Goal: Information Seeking & Learning: Check status

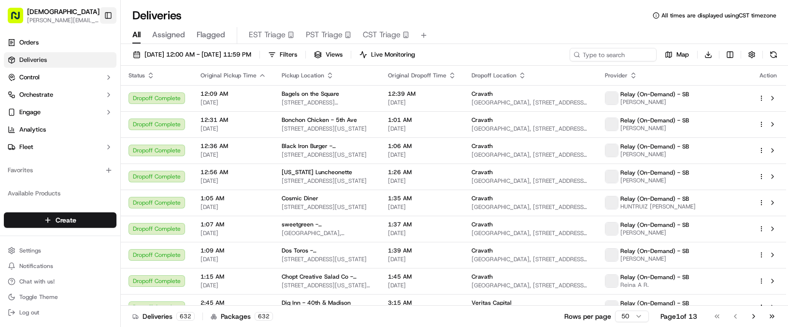
click at [109, 13] on button "Toggle Sidebar" at bounding box center [108, 15] width 16 height 16
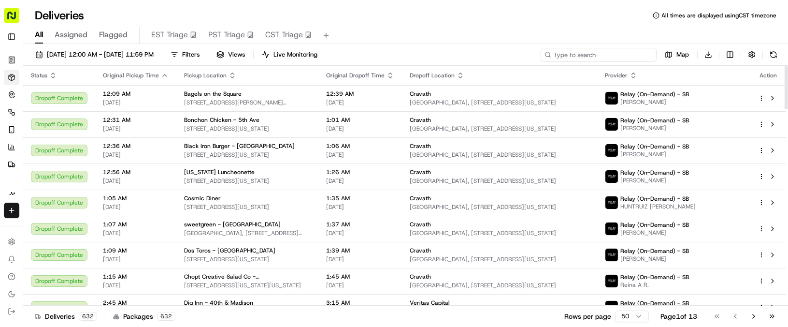
click at [611, 51] on input at bounding box center [599, 55] width 116 height 14
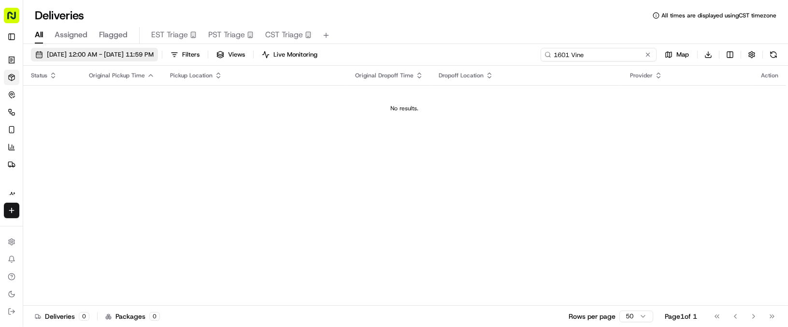
type input "1601 Vine"
click at [108, 52] on span "09/15/2025 12:00 AM - 09/15/2025 11:59 PM" at bounding box center [100, 54] width 107 height 9
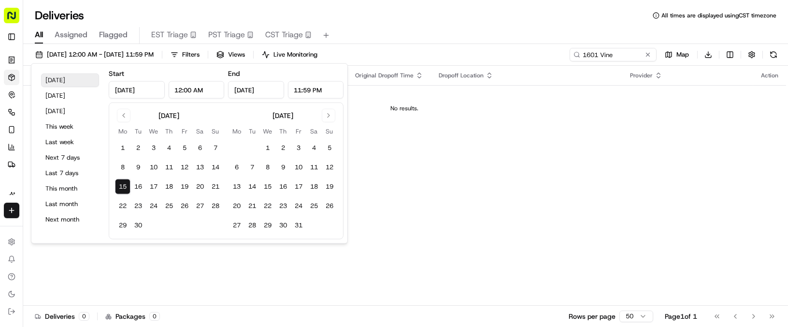
click at [76, 79] on button "Today" at bounding box center [70, 80] width 58 height 14
drag, startPoint x: 432, startPoint y: 13, endPoint x: 274, endPoint y: 3, distance: 158.8
click at [432, 13] on div "Deliveries All times are displayed using CST timezone" at bounding box center [405, 15] width 765 height 15
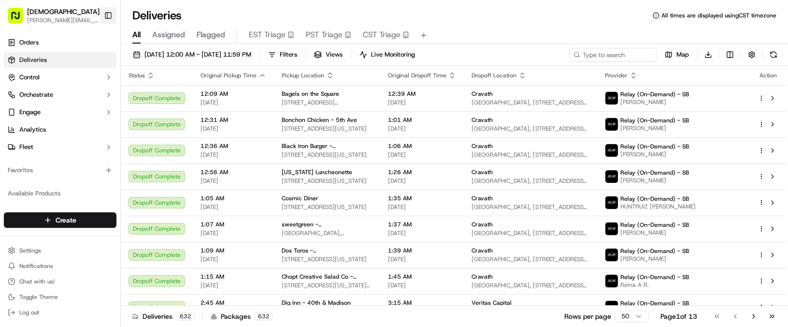
click at [112, 14] on button "Toggle Sidebar" at bounding box center [108, 15] width 16 height 16
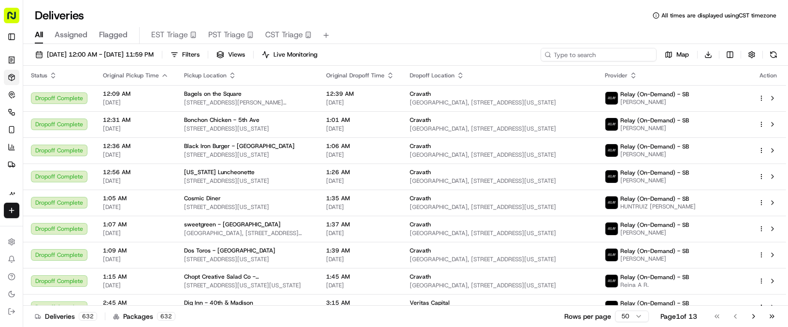
click at [599, 58] on input at bounding box center [599, 55] width 116 height 14
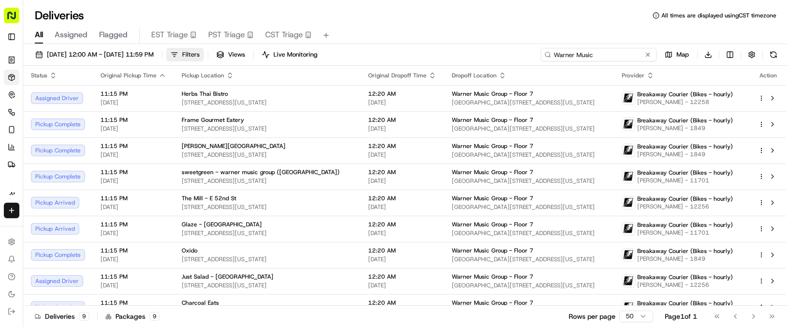
type input "Warner Music"
click at [204, 51] on button "Filters" at bounding box center [185, 55] width 38 height 14
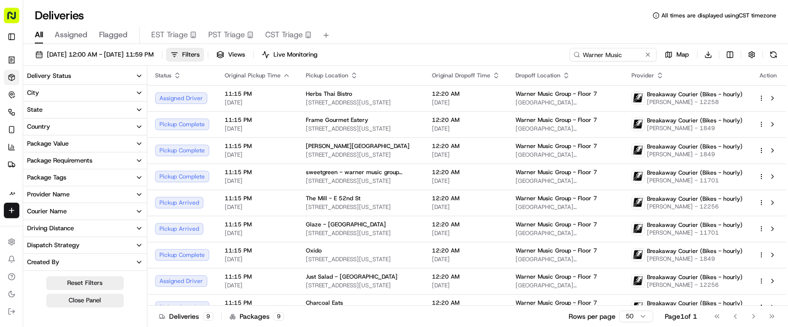
click at [56, 106] on button "State" at bounding box center [85, 109] width 124 height 16
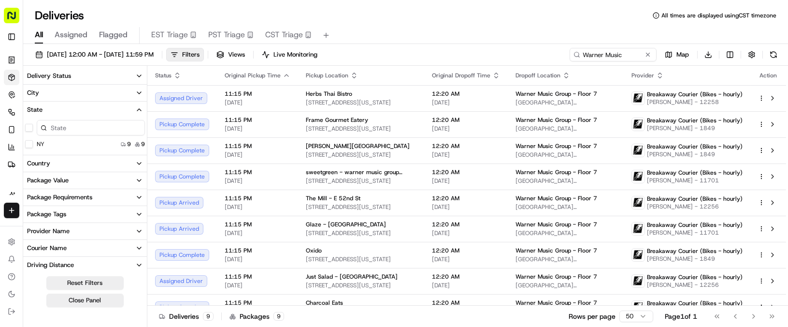
click at [56, 106] on button "State" at bounding box center [85, 109] width 124 height 16
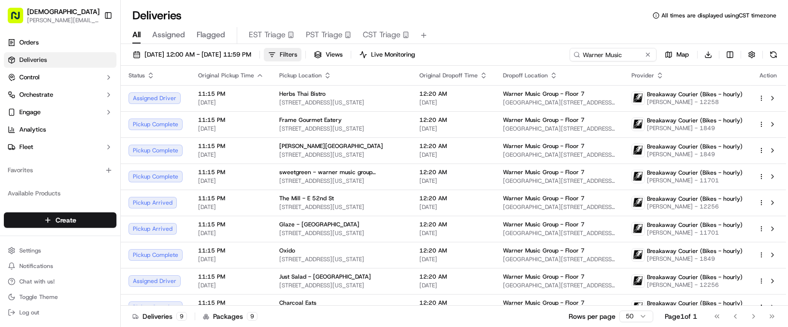
click at [297, 57] on span "Filters" at bounding box center [288, 54] width 17 height 9
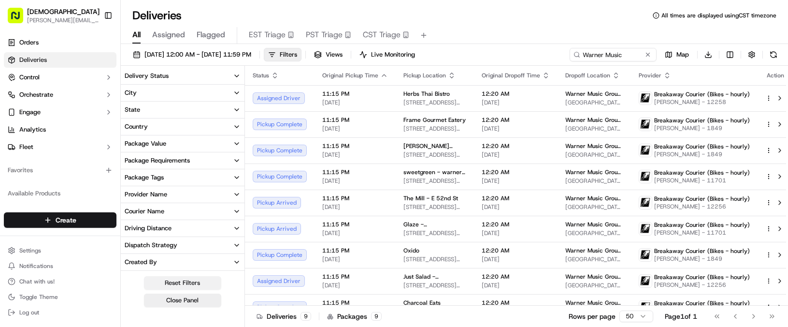
click at [182, 280] on button "Reset Filters" at bounding box center [182, 283] width 77 height 14
click at [180, 103] on button "State" at bounding box center [183, 109] width 124 height 16
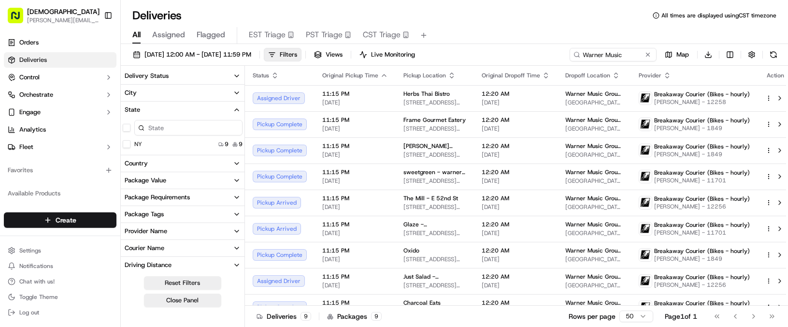
click at [178, 97] on button "City" at bounding box center [183, 93] width 124 height 16
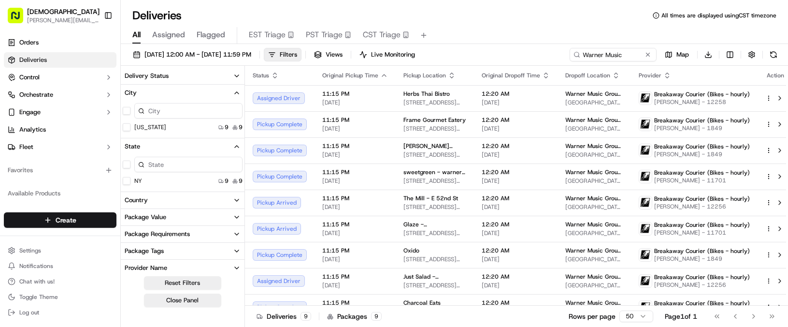
click at [239, 89] on icon "button" at bounding box center [237, 93] width 8 height 8
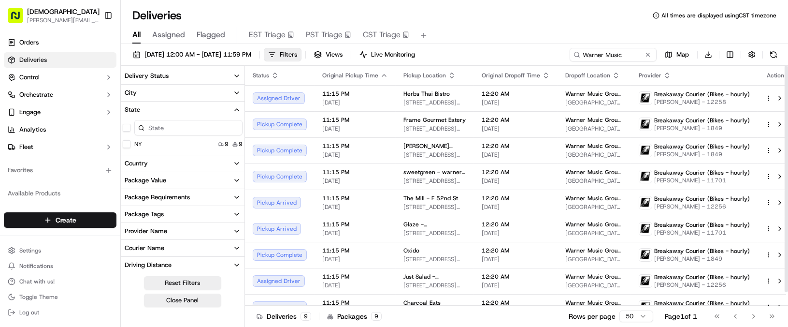
click at [499, 17] on div "Deliveries All times are displayed using CST timezone" at bounding box center [454, 15] width 667 height 15
click at [109, 14] on button "Toggle Sidebar" at bounding box center [108, 15] width 16 height 16
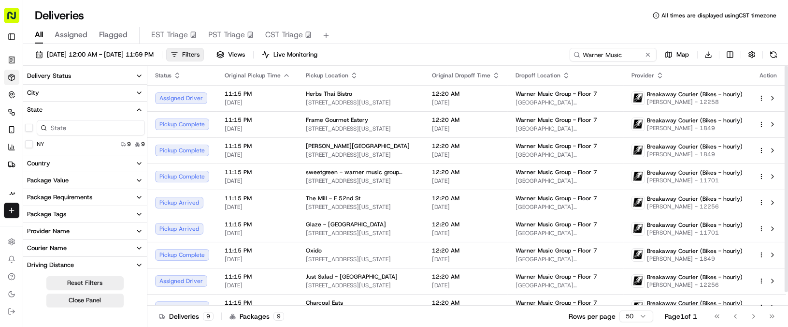
click at [204, 57] on button "Filters" at bounding box center [185, 55] width 38 height 14
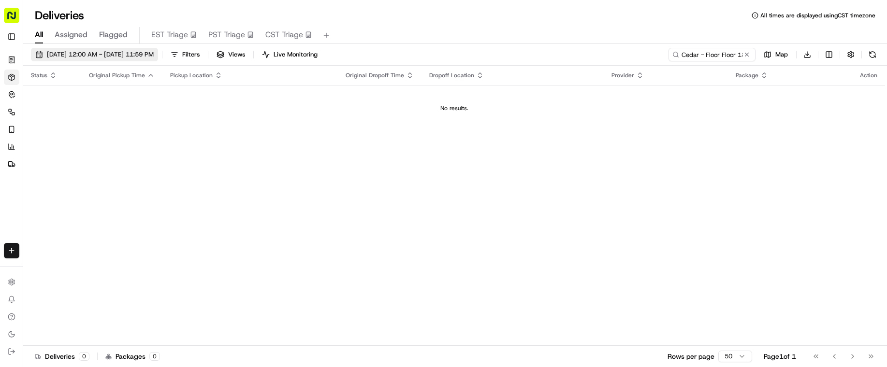
click at [80, 54] on span "[DATE] 12:00 AM - [DATE] 11:59 PM" at bounding box center [100, 54] width 107 height 9
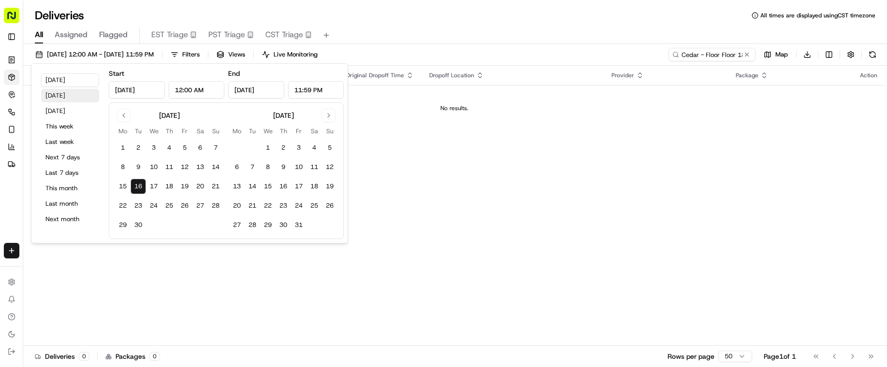
click at [75, 93] on button "[DATE]" at bounding box center [70, 96] width 58 height 14
type input "[DATE]"
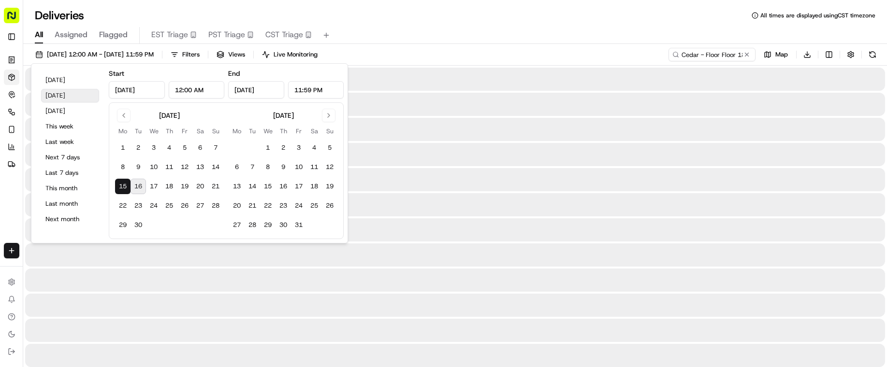
click at [75, 93] on button "[DATE]" at bounding box center [70, 96] width 58 height 14
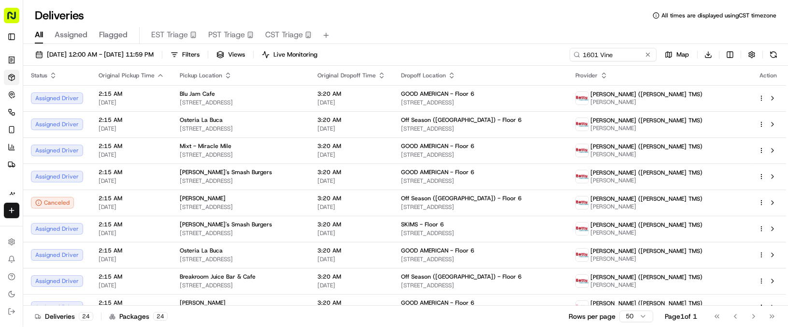
click at [74, 53] on span "[DATE] 12:00 AM - [DATE] 11:59 PM" at bounding box center [100, 54] width 107 height 9
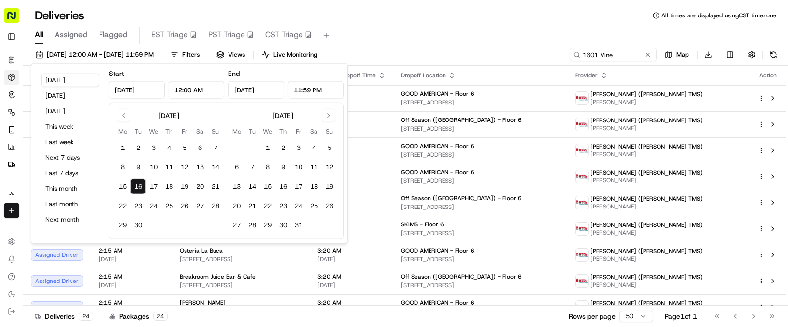
click at [361, 20] on div "Deliveries All times are displayed using CST timezone" at bounding box center [405, 15] width 765 height 15
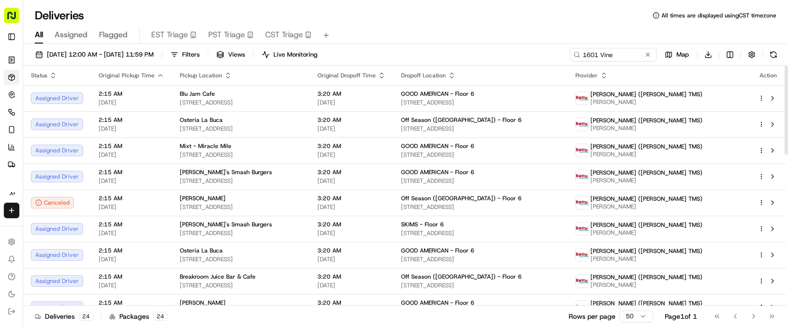
click at [608, 72] on icon "button" at bounding box center [604, 76] width 8 height 8
click at [672, 115] on button "Courier Name (A-Z)" at bounding box center [681, 115] width 66 height 12
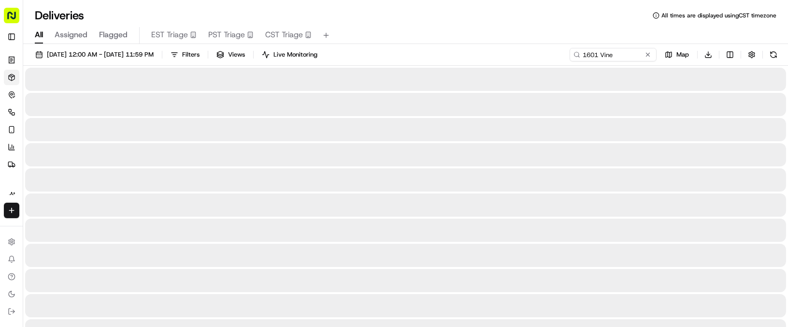
click at [731, 52] on html "Sharebite a.trivino@sharebite.com Toggle Sidebar Orders Deliveries Control Orch…" at bounding box center [394, 163] width 788 height 327
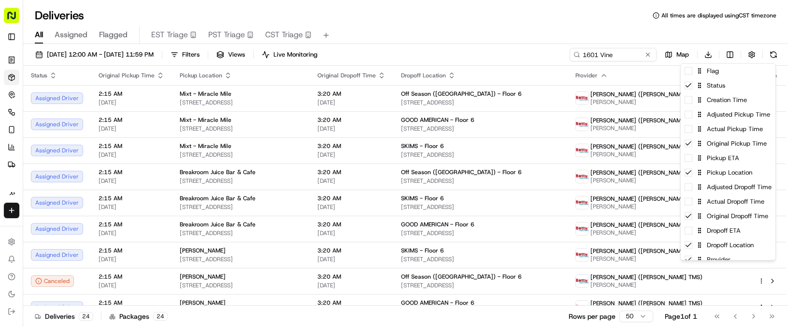
click at [728, 54] on html "Sharebite a.trivino@sharebite.com Toggle Sidebar Orders Deliveries Control Orch…" at bounding box center [394, 163] width 788 height 327
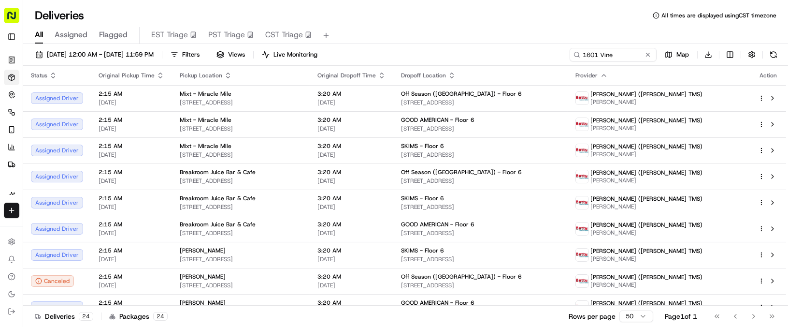
click at [728, 54] on html "Sharebite a.trivino@sharebite.com Toggle Sidebar Orders Deliveries Control Orch…" at bounding box center [394, 163] width 788 height 327
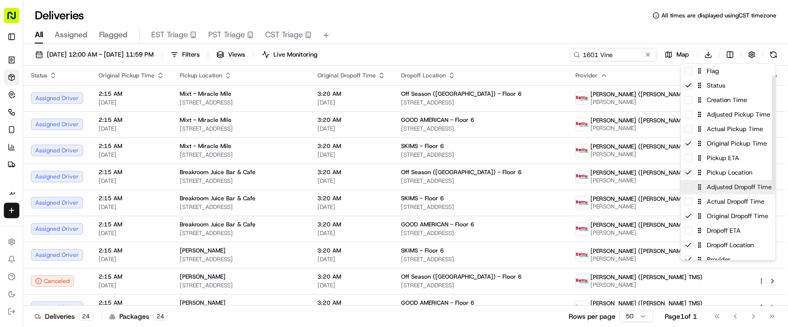
scroll to position [107, 0]
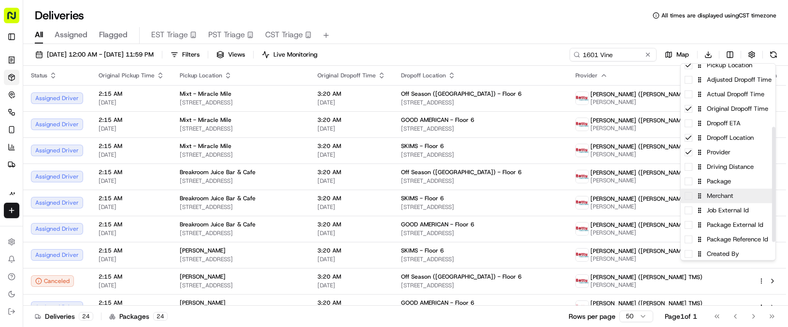
click at [735, 188] on div "Merchant" at bounding box center [728, 195] width 95 height 14
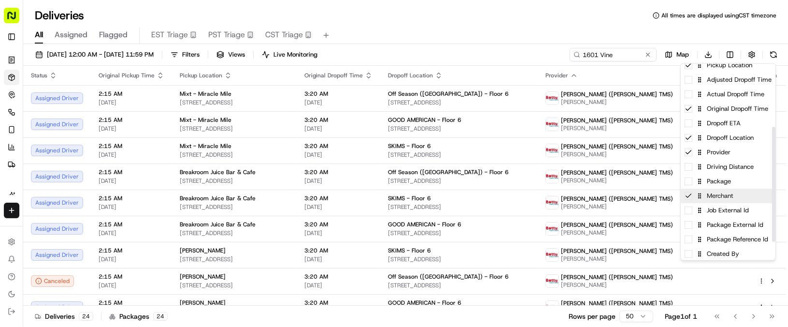
click at [732, 196] on div "Merchant" at bounding box center [728, 195] width 95 height 14
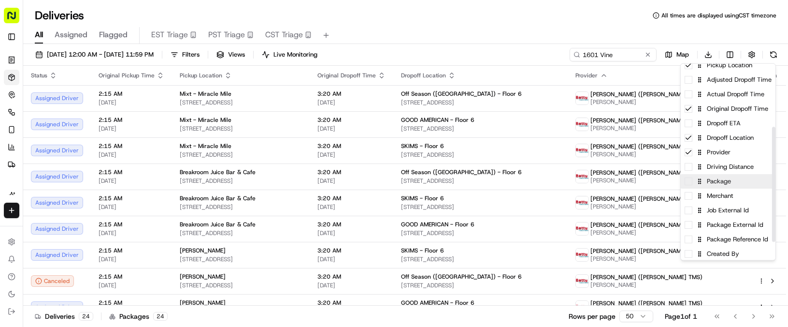
click at [734, 182] on div "Package" at bounding box center [728, 181] width 95 height 14
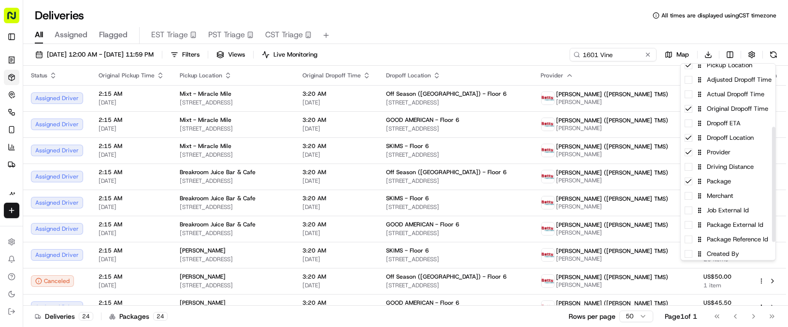
click at [521, 31] on html "Sharebite a.trivino@sharebite.com Toggle Sidebar Orders Deliveries Control Orch…" at bounding box center [394, 163] width 788 height 327
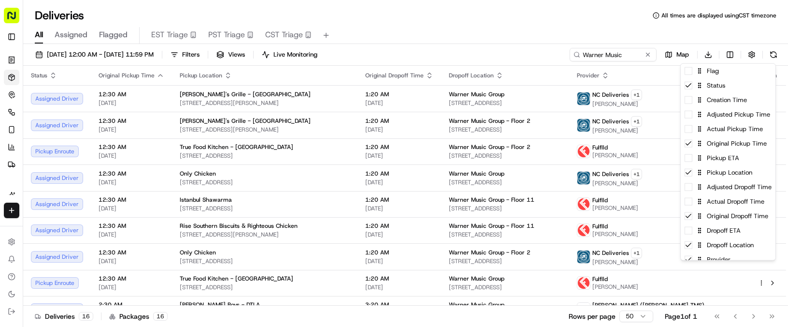
click at [736, 57] on html "Sharebite [PERSON_NAME][EMAIL_ADDRESS][DOMAIN_NAME] Toggle Sidebar Orders Deliv…" at bounding box center [394, 163] width 788 height 327
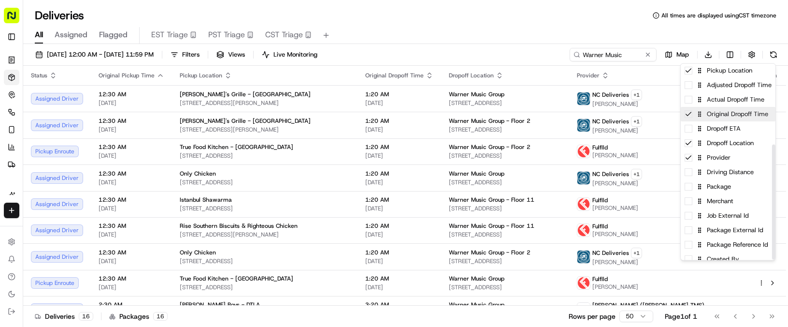
scroll to position [137, 0]
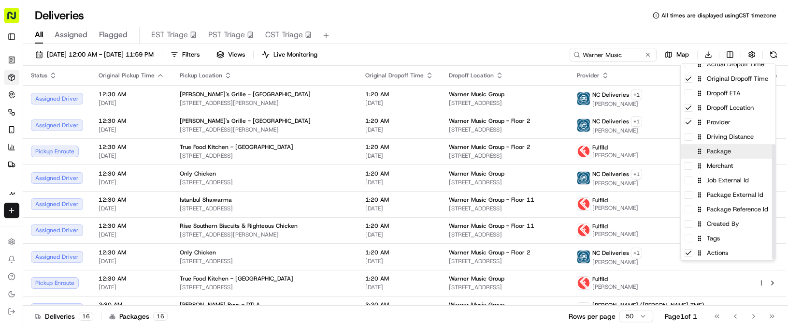
click at [738, 154] on div "Package" at bounding box center [728, 151] width 95 height 14
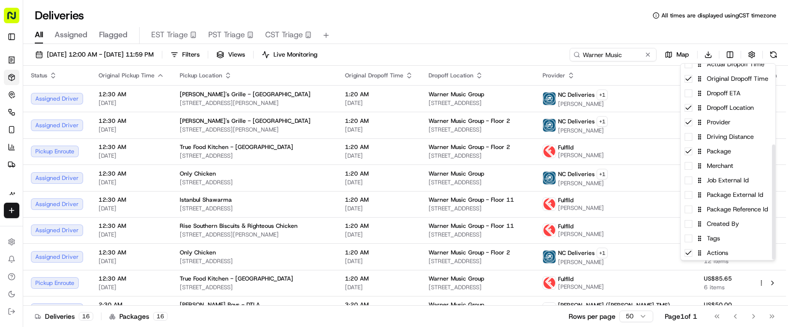
click at [473, 29] on html "Sharebite [PERSON_NAME][EMAIL_ADDRESS][DOMAIN_NAME] Toggle Sidebar Orders Deliv…" at bounding box center [394, 163] width 788 height 327
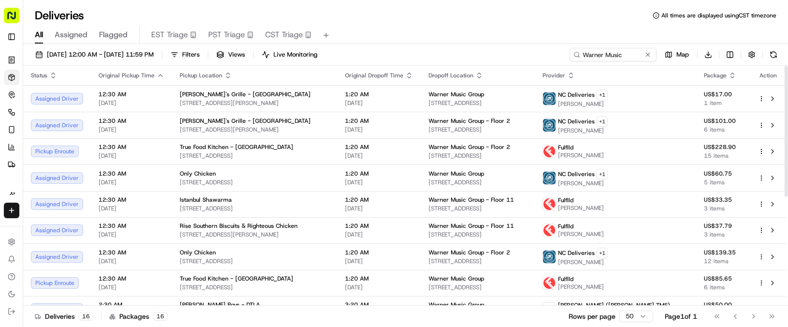
click at [575, 73] on icon "button" at bounding box center [571, 76] width 8 height 8
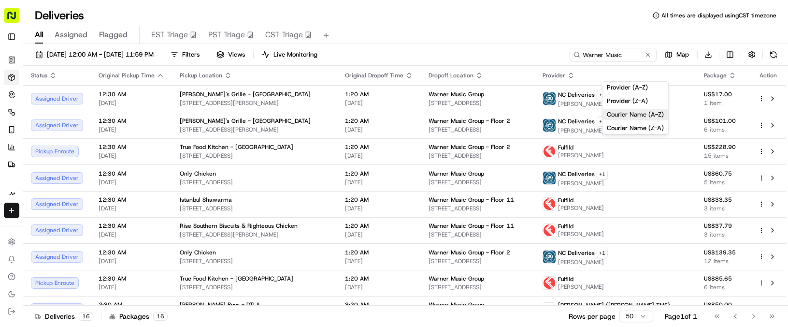
click at [635, 114] on button "Courier Name (A-Z)" at bounding box center [636, 115] width 66 height 12
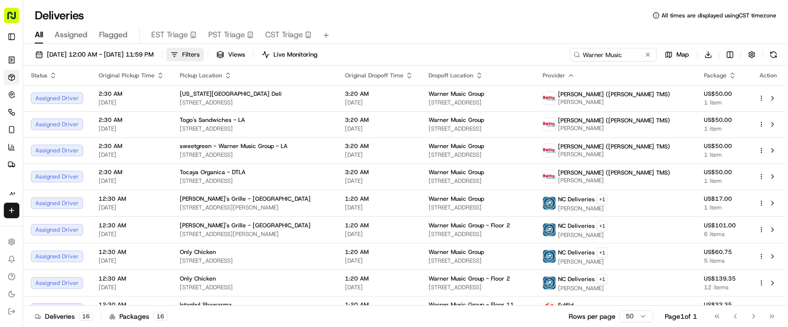
click at [200, 57] on span "Filters" at bounding box center [190, 54] width 17 height 9
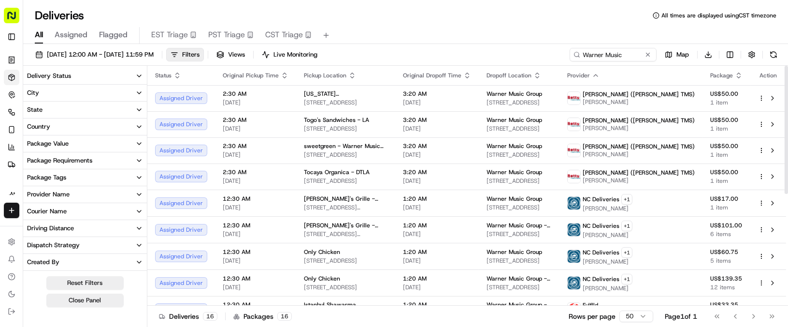
click at [67, 109] on button "State" at bounding box center [85, 109] width 124 height 16
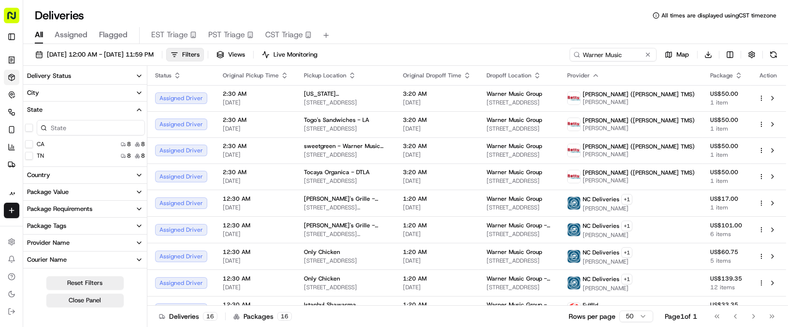
click at [58, 143] on div "CA 8 8" at bounding box center [85, 144] width 124 height 10
drag, startPoint x: 31, startPoint y: 142, endPoint x: 67, endPoint y: 129, distance: 37.9
click at [30, 142] on button "CA" at bounding box center [29, 144] width 8 height 8
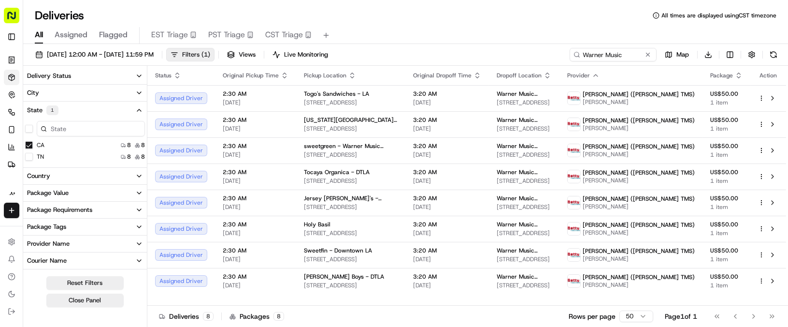
click at [210, 54] on span "Filters ( 1 )" at bounding box center [196, 54] width 28 height 9
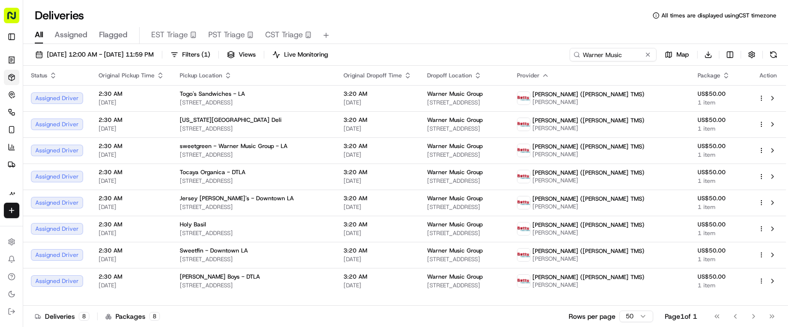
click at [410, 23] on div "All Assigned Flagged EST Triage PST Triage CST Triage" at bounding box center [405, 33] width 765 height 21
